Goal: Information Seeking & Learning: Learn about a topic

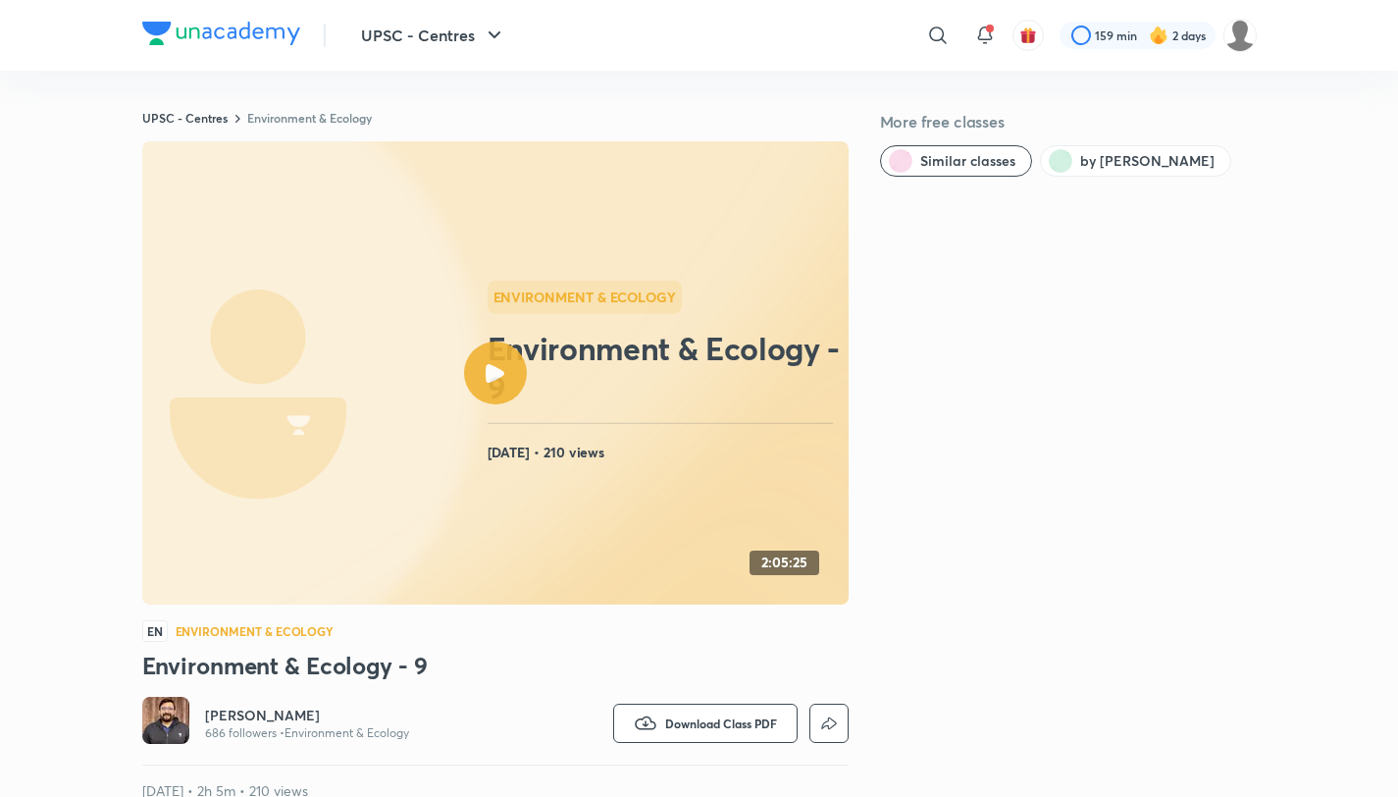
click at [156, 28] on img at bounding box center [221, 34] width 158 height 24
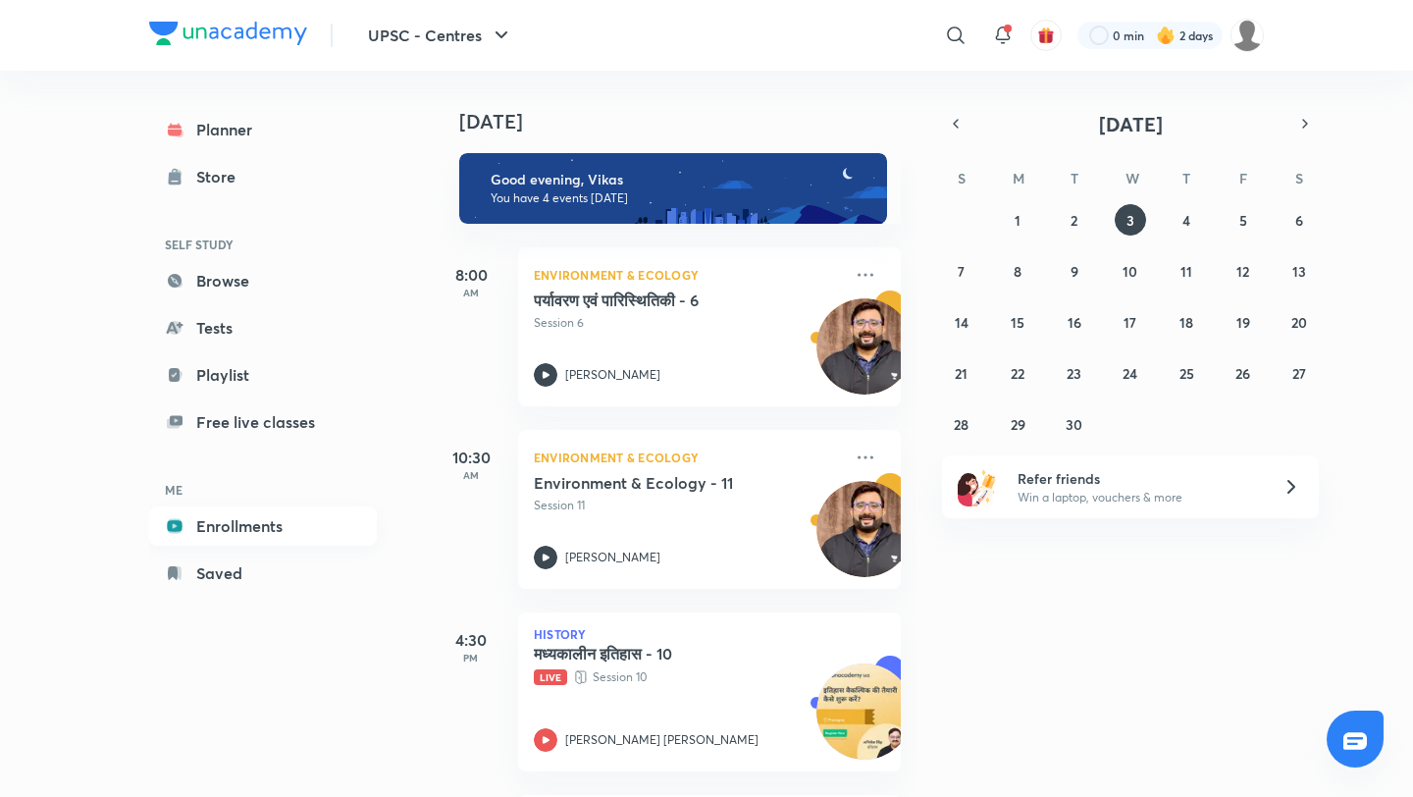
click at [242, 520] on link "Enrollments" at bounding box center [263, 525] width 228 height 39
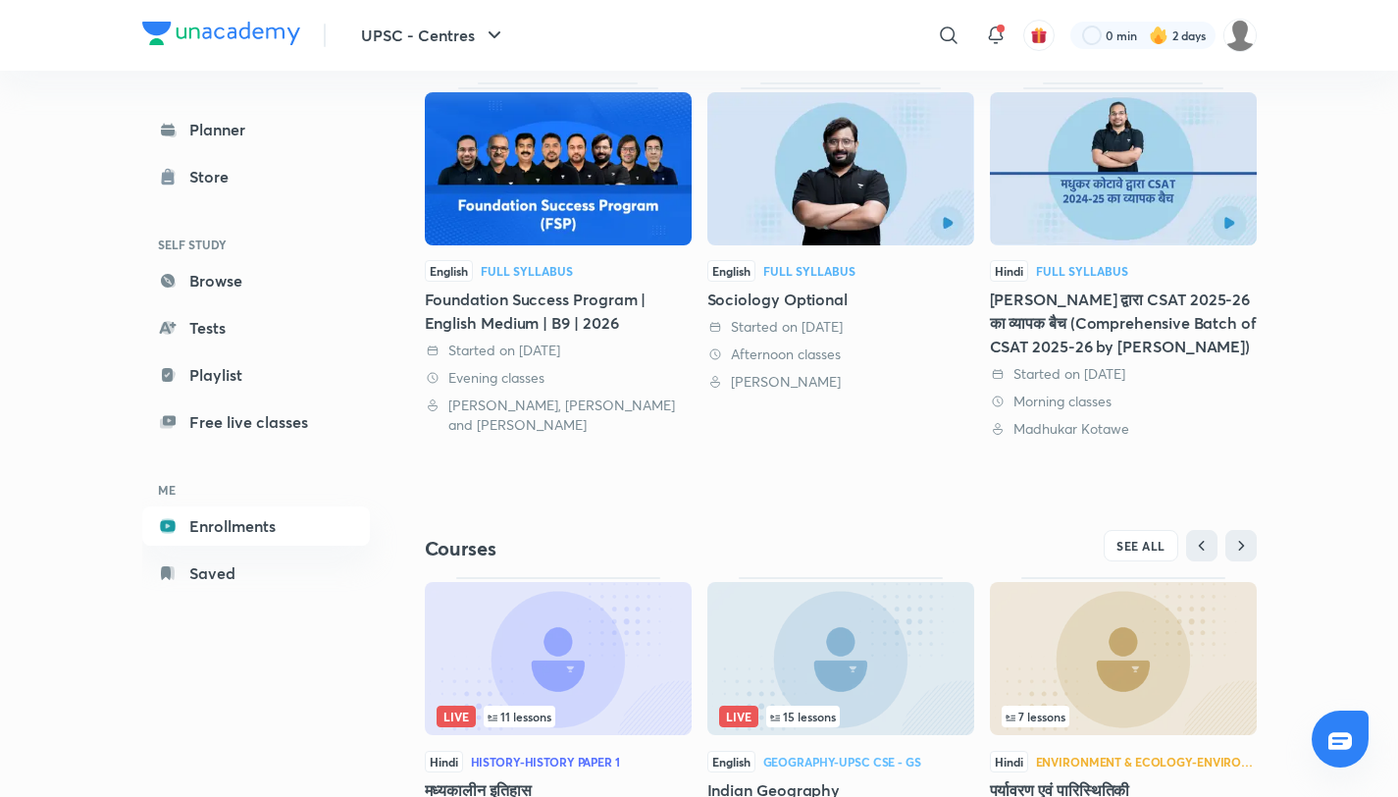
scroll to position [440, 0]
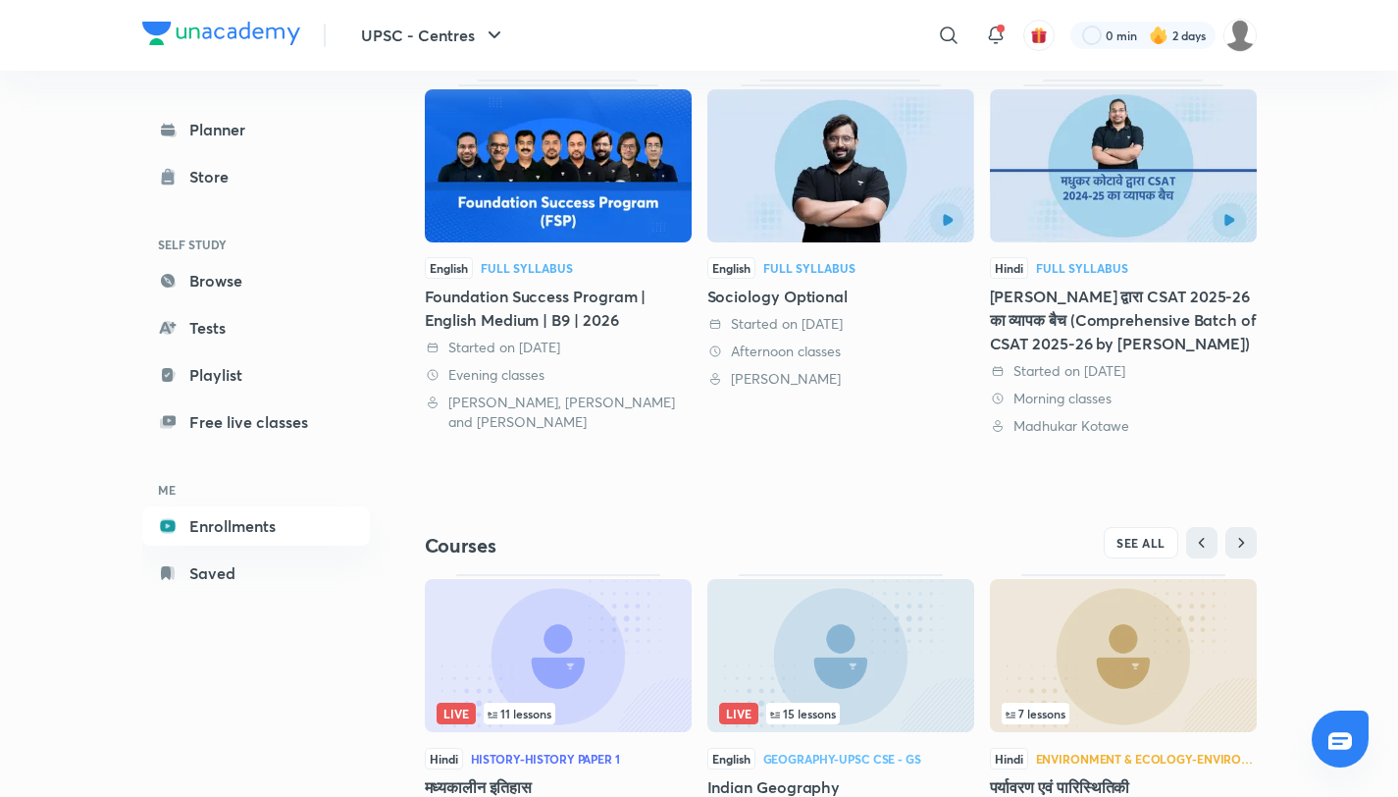
click at [488, 294] on div "Foundation Success Program | English Medium | B9 | 2026" at bounding box center [558, 308] width 267 height 47
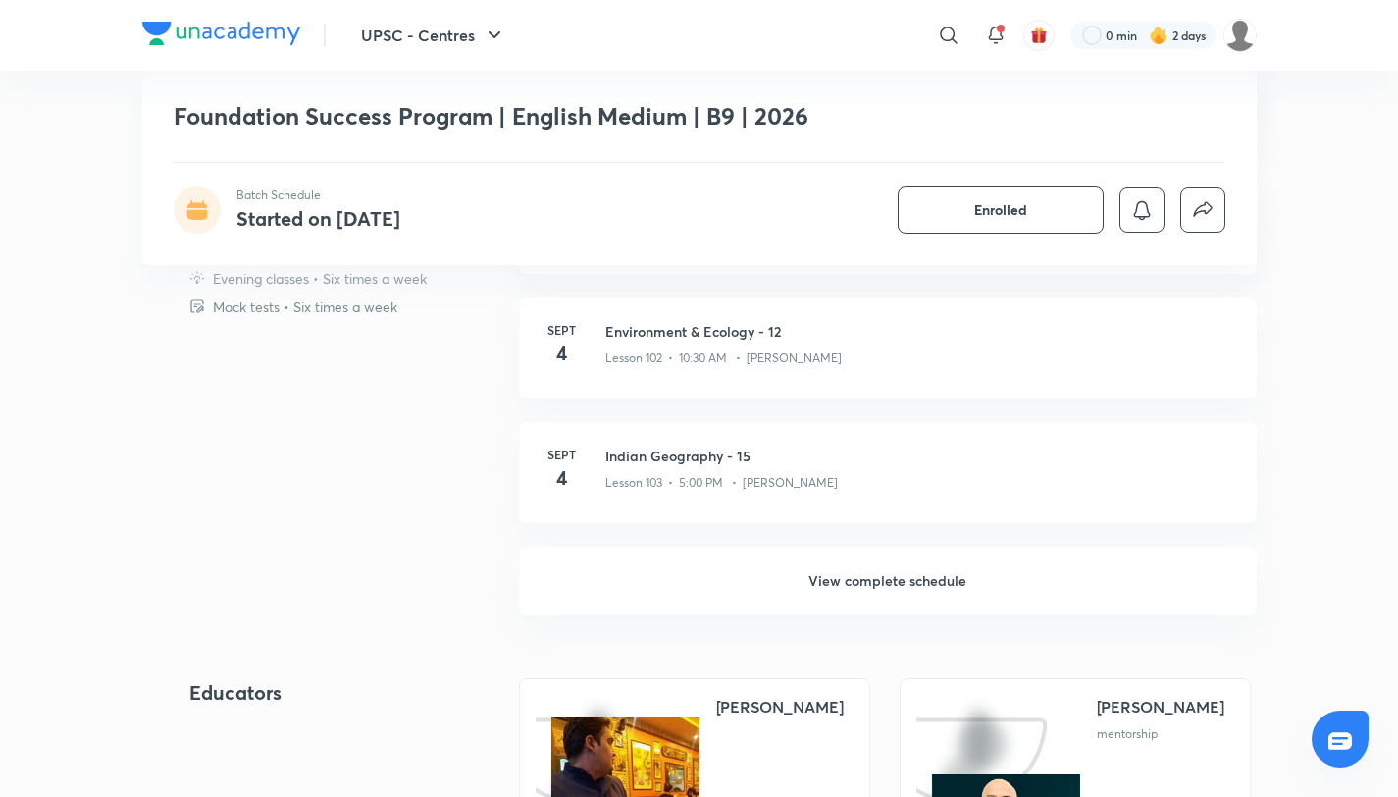
scroll to position [861, 0]
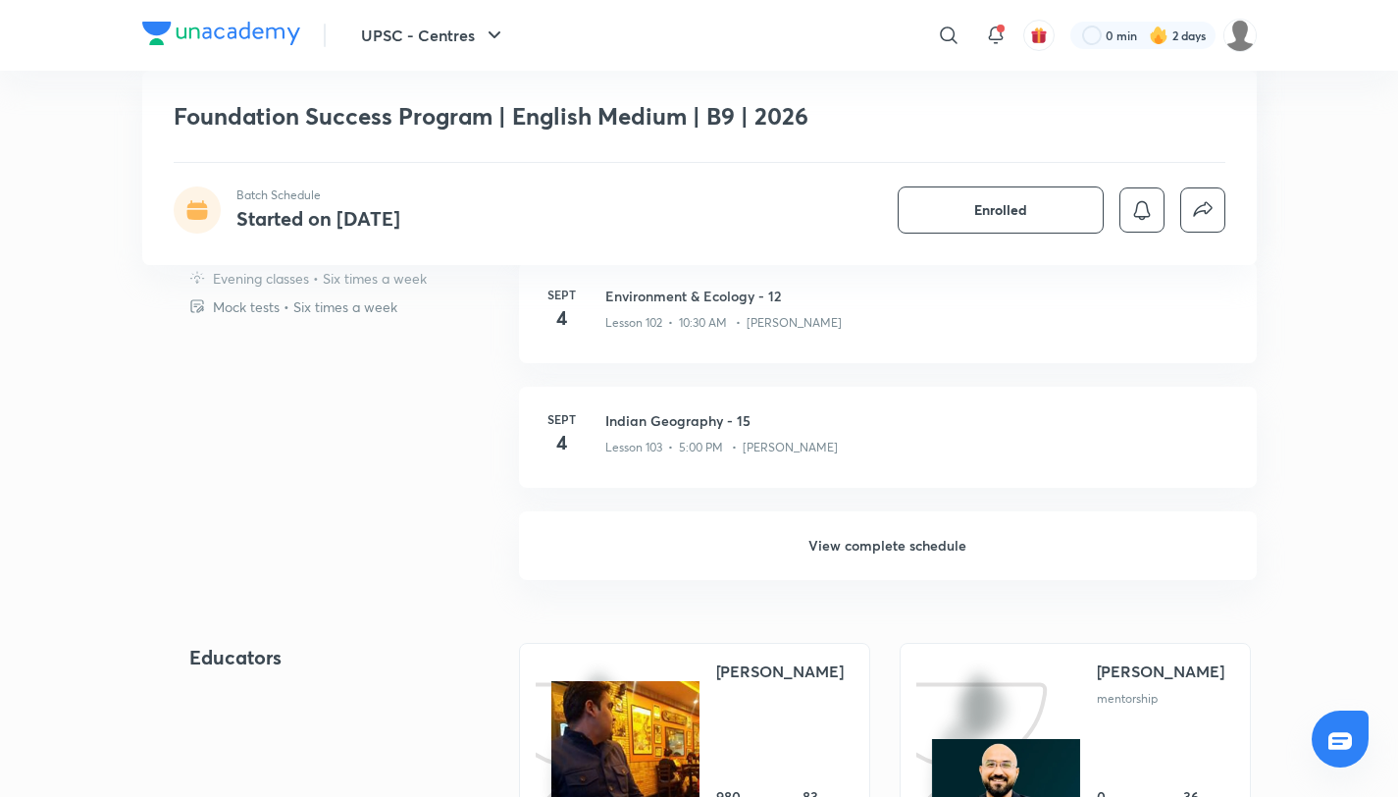
click at [882, 552] on h6 "View complete schedule" at bounding box center [888, 545] width 738 height 69
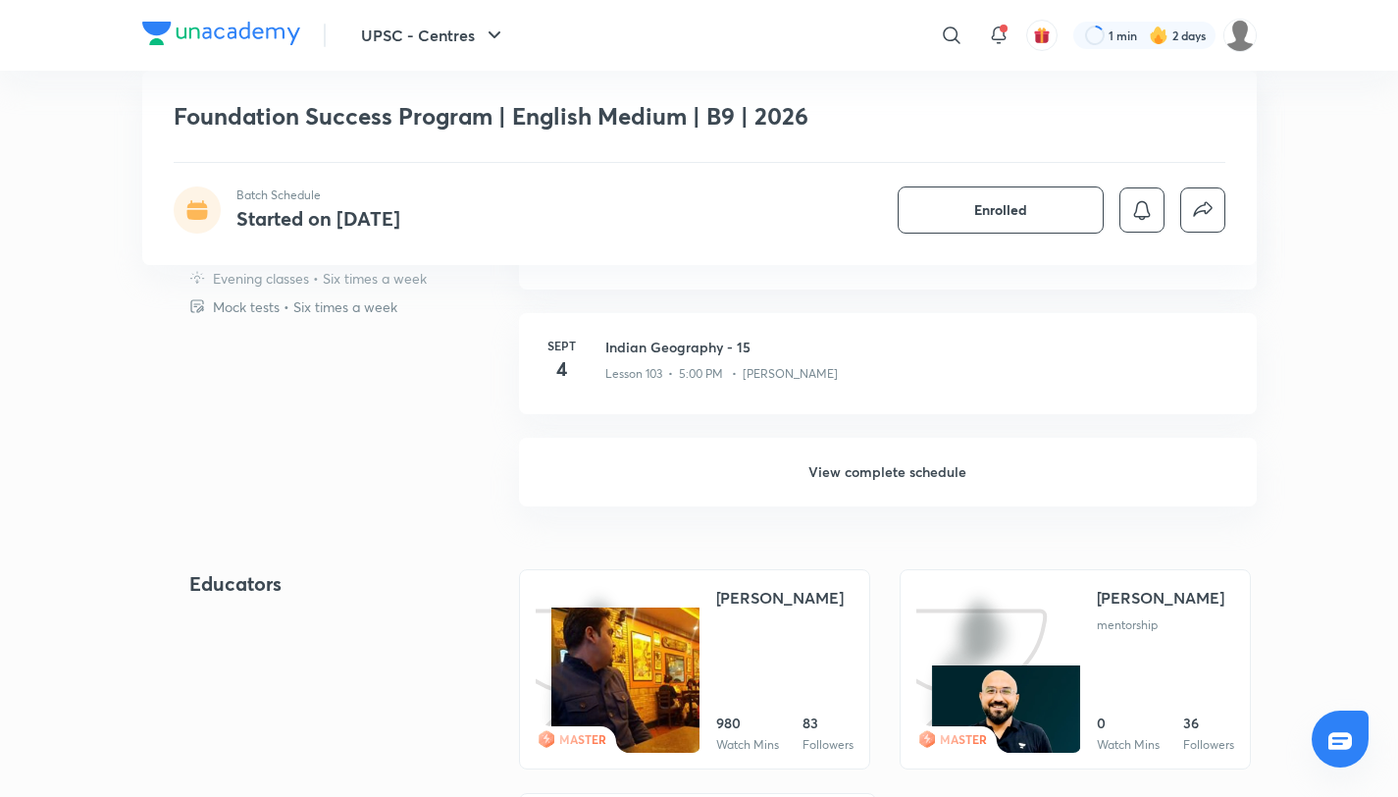
scroll to position [936, 0]
